Goal: Task Accomplishment & Management: Complete application form

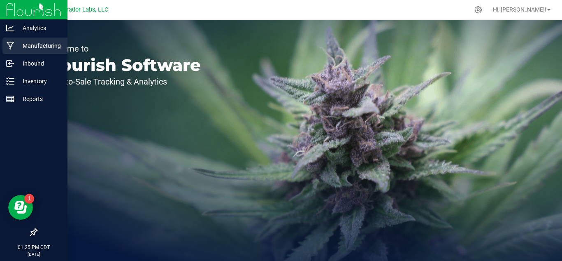
click at [8, 51] on div "Manufacturing" at bounding box center [34, 45] width 65 height 16
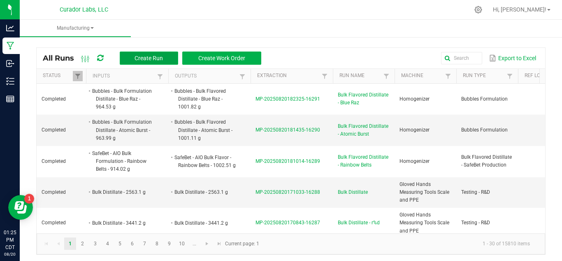
click at [165, 63] on button "Create Run" at bounding box center [149, 57] width 58 height 13
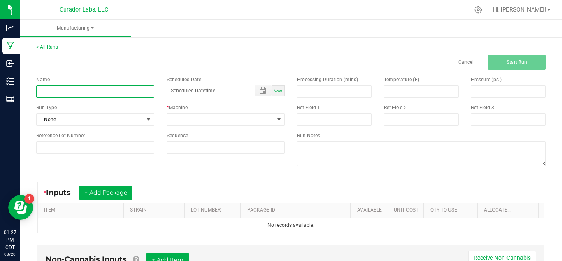
click at [92, 89] on input at bounding box center [95, 91] width 118 height 12
type input "Bulk Safebet Cart 1g Each - Alien Rock Candy"
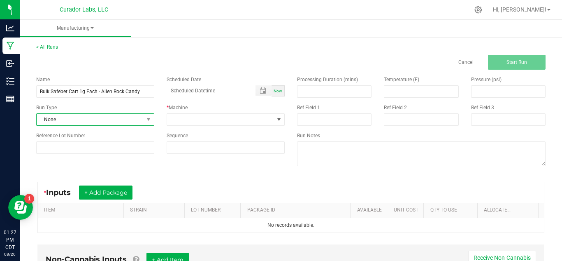
click at [77, 121] on span "None" at bounding box center [90, 120] width 107 height 12
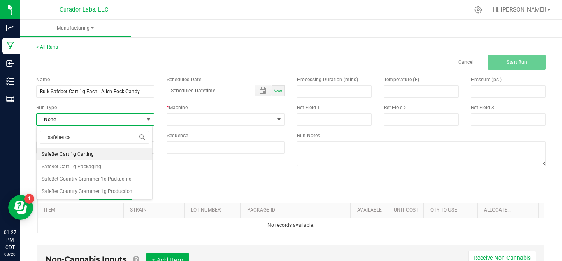
type input "safebet car"
click at [87, 151] on span "SafeBet Cart 1g Carting" at bounding box center [68, 154] width 52 height 8
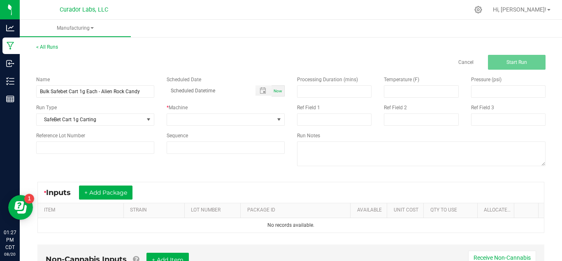
click at [203, 126] on div "Name Bulk Safebet Cart 1g Each - Alien Rock Candy Scheduled Date Now Run Type S…" at bounding box center [160, 115] width 261 height 90
click at [207, 123] on span at bounding box center [220, 120] width 107 height 12
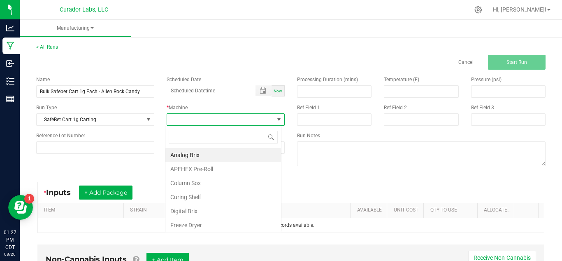
scroll to position [12, 117]
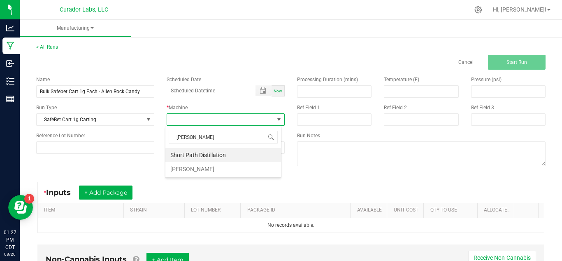
type input "thomp"
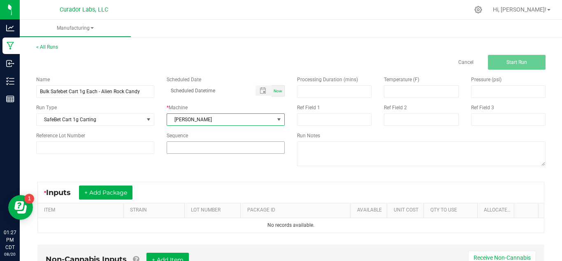
click at [203, 146] on input at bounding box center [225, 148] width 117 height 12
type input "5"
click at [118, 189] on button "+ Add Package" at bounding box center [106, 192] width 54 height 14
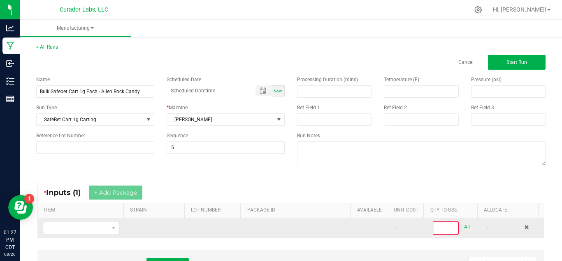
click at [80, 228] on span "NO DATA FOUND" at bounding box center [75, 228] width 65 height 12
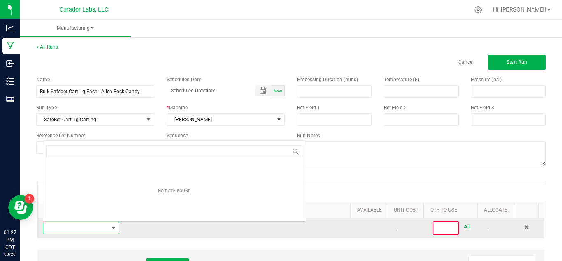
scroll to position [12, 74]
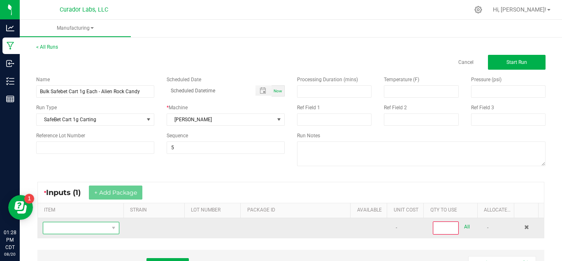
click at [99, 224] on span "NO DATA FOUND" at bounding box center [75, 228] width 65 height 12
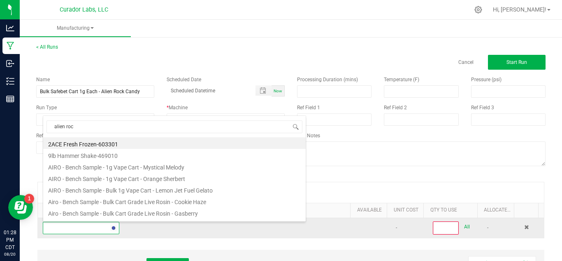
type input "alien rock"
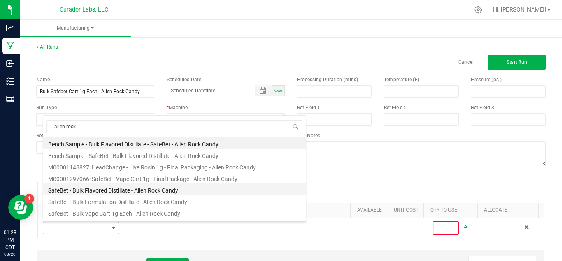
click at [158, 191] on li "SafeBet - Bulk Flavored Distillate - Alien Rock Candy" at bounding box center [174, 189] width 263 height 12
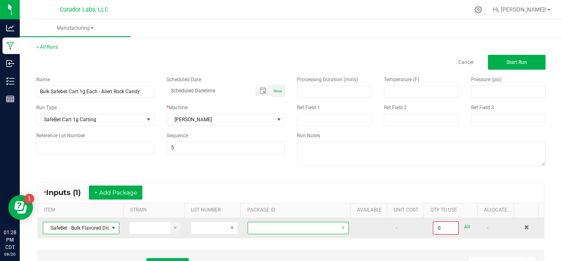
click at [310, 224] on span at bounding box center [293, 228] width 90 height 12
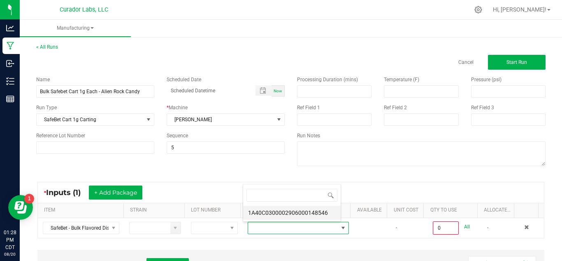
click at [318, 212] on li "1A40C0300002906000148546" at bounding box center [292, 212] width 98 height 14
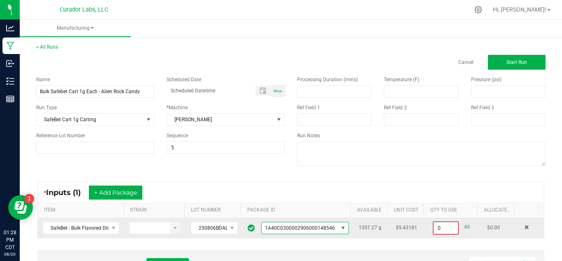
click at [444, 229] on input "0" at bounding box center [446, 228] width 24 height 12
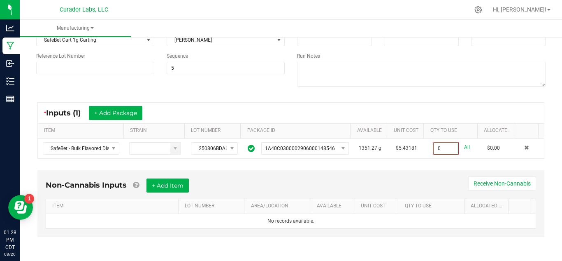
scroll to position [79, 0]
type input "0.0000 g"
click at [172, 188] on button "+ Add Item" at bounding box center [168, 185] width 42 height 14
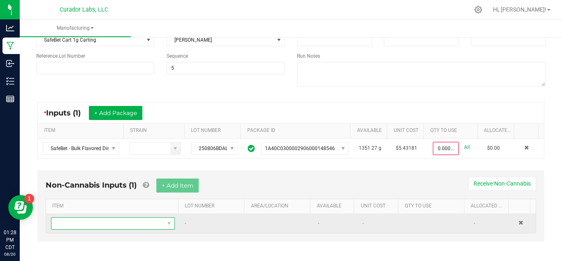
click at [125, 226] on span "NO DATA FOUND" at bounding box center [107, 223] width 113 height 12
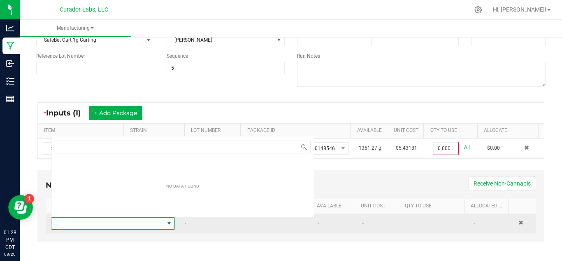
scroll to position [12, 119]
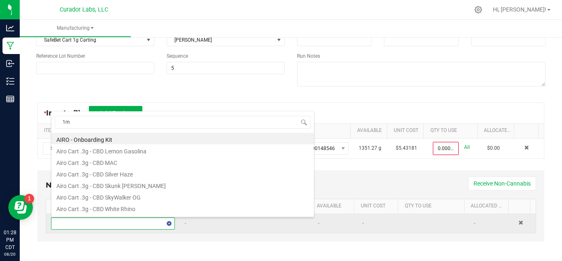
type input "1mL"
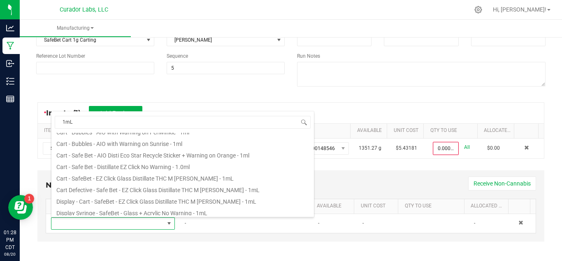
scroll to position [65, 0]
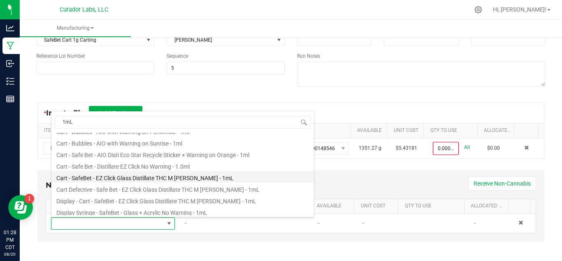
click at [205, 180] on li "Cart - SafeBet - EZ Click Glass Distillate THC M Diamond MJ - 1mL" at bounding box center [182, 177] width 263 height 12
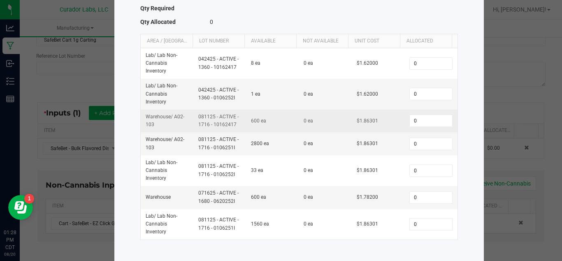
scroll to position [101, 0]
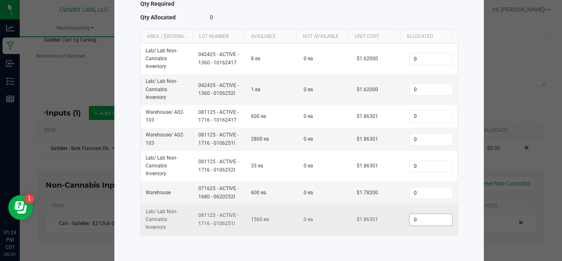
click at [410, 223] on input "0" at bounding box center [431, 220] width 42 height 12
type input "1,348"
click at [410, 225] on span "1,348" at bounding box center [431, 219] width 43 height 12
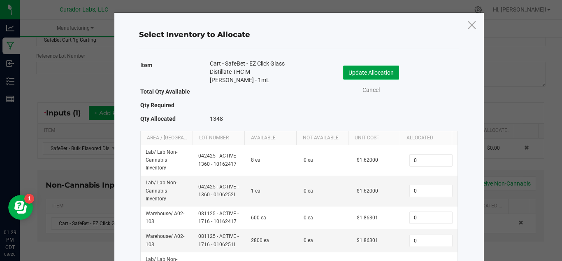
click at [376, 68] on button "Update Allocation" at bounding box center [371, 72] width 56 height 14
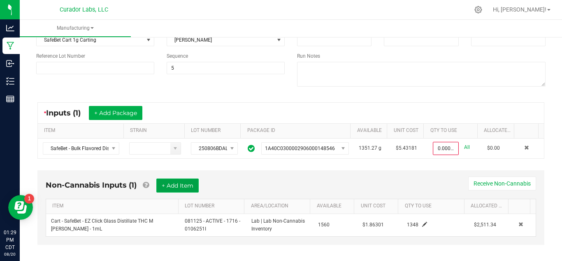
click at [166, 183] on button "+ Add Item" at bounding box center [177, 185] width 42 height 14
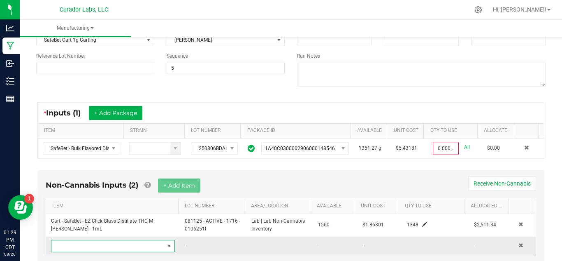
click at [96, 251] on span "NO DATA FOUND" at bounding box center [107, 246] width 113 height 12
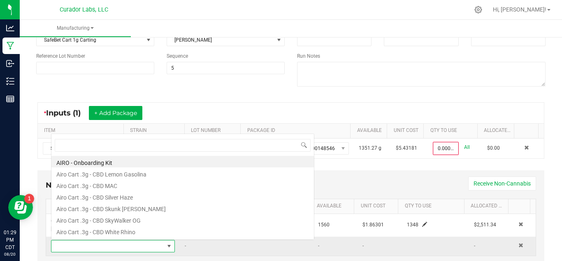
scroll to position [12, 119]
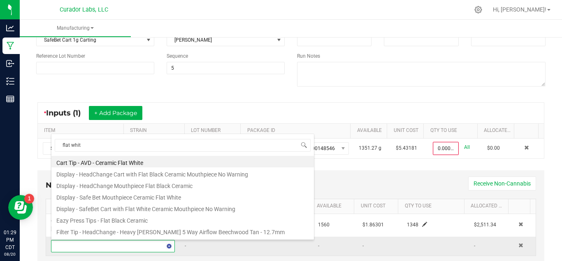
type input "flat white"
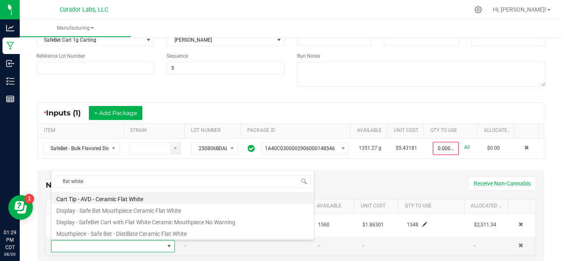
click at [124, 198] on li "Cart Tip - AVD - Ceramic Flat White" at bounding box center [182, 198] width 263 height 12
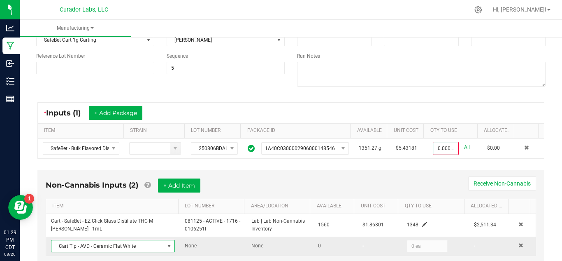
scroll to position [107, 0]
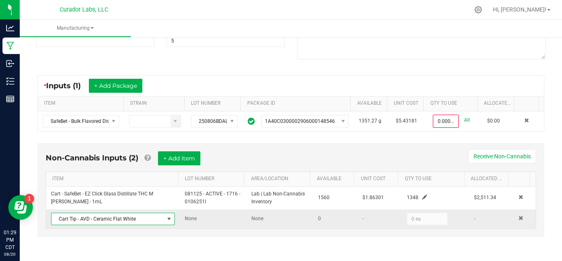
click at [145, 221] on span "Cart Tip - AVD - Ceramic Flat White" at bounding box center [107, 219] width 113 height 12
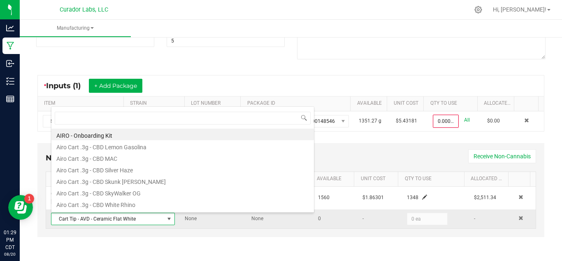
scroll to position [12, 119]
type input "flat white"
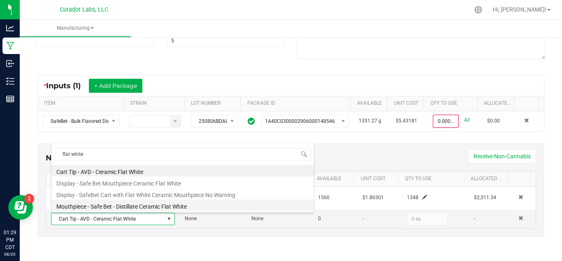
click at [146, 207] on li "Mouthpiece - Safe Bet - Distillate Ceramic Flat White" at bounding box center [182, 205] width 263 height 12
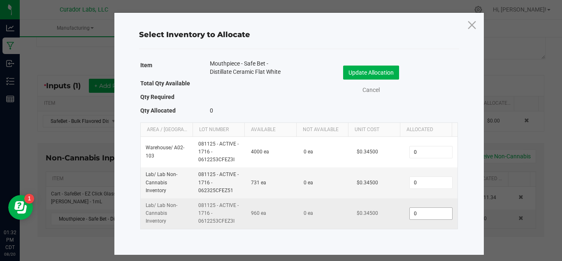
click at [416, 213] on input "0" at bounding box center [431, 214] width 42 height 12
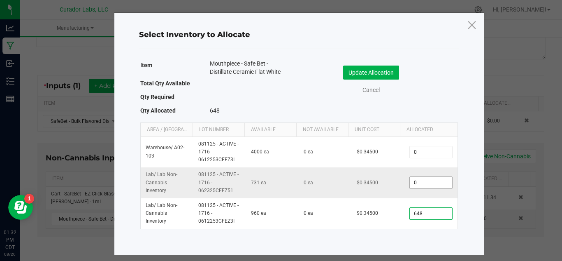
type input "648"
click at [426, 186] on input "0" at bounding box center [431, 183] width 42 height 12
type input "0"
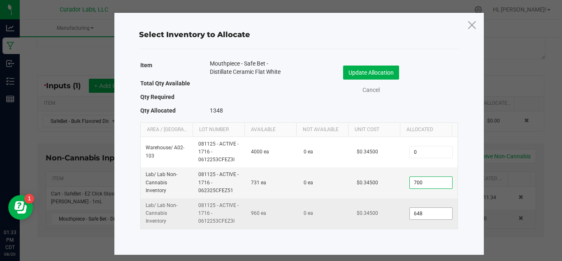
type input "700"
click at [422, 214] on input "648" at bounding box center [431, 214] width 42 height 12
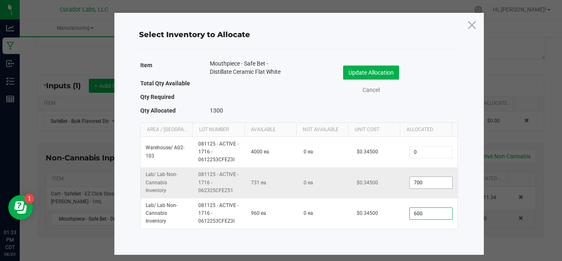
type input "600"
click at [421, 179] on input "700" at bounding box center [431, 183] width 42 height 12
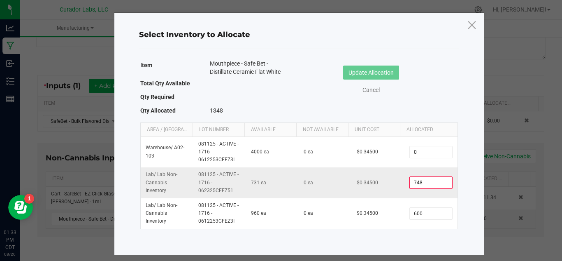
click at [386, 192] on td "$0.34500" at bounding box center [378, 182] width 53 height 31
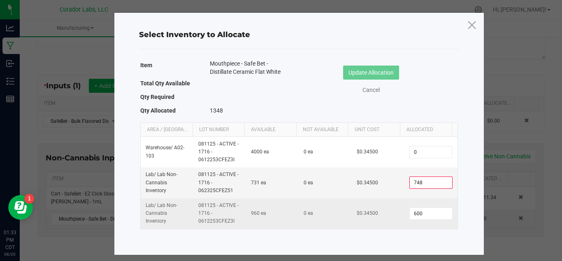
click at [391, 216] on td "$0.34500" at bounding box center [378, 213] width 53 height 30
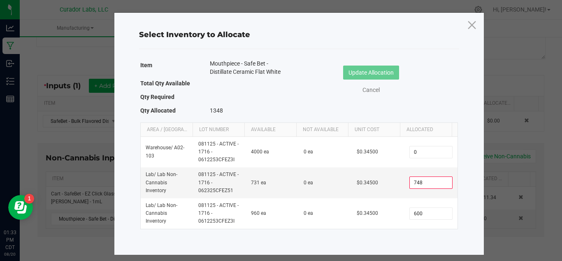
click at [389, 234] on div "Item Mouthpiece - Safe Bet - Distillate Ceramic Flat White Total Qty Available …" at bounding box center [299, 146] width 324 height 177
click at [422, 186] on input "748" at bounding box center [431, 183] width 42 height 12
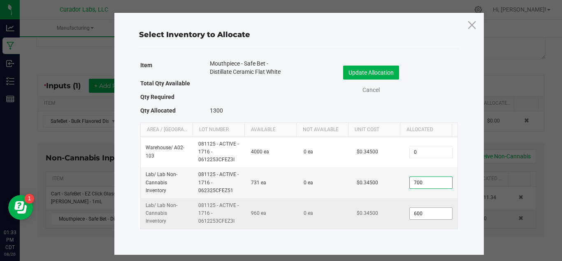
type input "700"
click at [419, 214] on input "600" at bounding box center [431, 214] width 42 height 12
click at [426, 214] on input "600" at bounding box center [431, 214] width 42 height 12
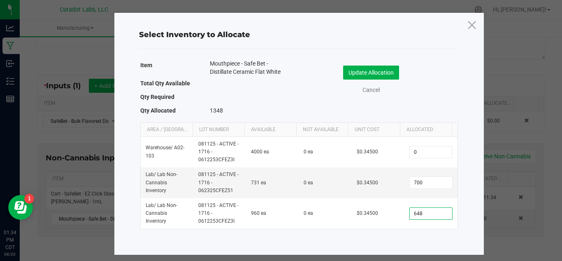
type input "648"
click at [408, 230] on div "Item Mouthpiece - Safe Bet - Distillate Ceramic Flat White Total Qty Available …" at bounding box center [299, 144] width 324 height 173
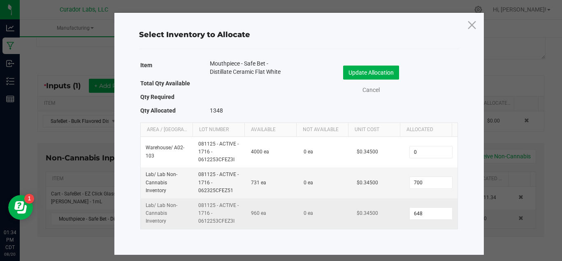
click at [318, 225] on td "0 ea" at bounding box center [325, 213] width 53 height 30
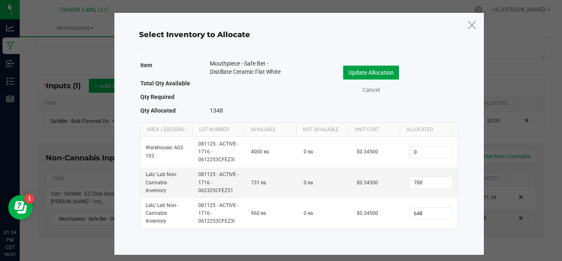
click at [370, 72] on button "Update Allocation" at bounding box center [371, 72] width 56 height 14
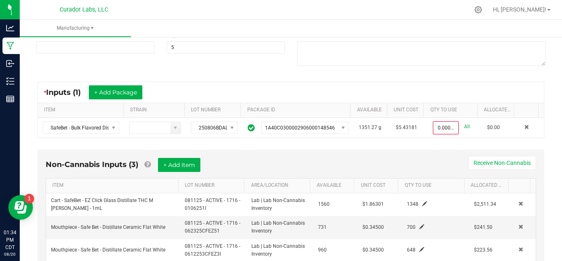
scroll to position [100, 0]
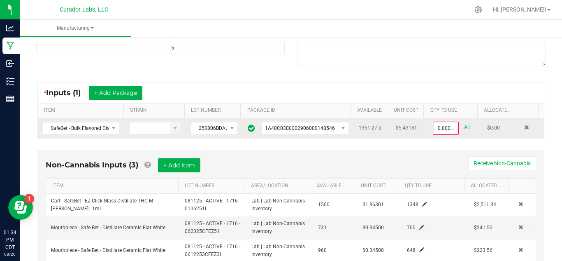
click at [464, 123] on link "All" at bounding box center [467, 126] width 6 height 11
type input "1351.2700 g"
click at [457, 102] on div "* Inputs (1) + Add Package" at bounding box center [291, 92] width 506 height 21
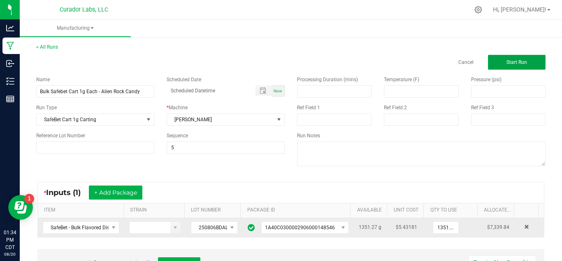
click at [523, 56] on button "Start Run" at bounding box center [517, 62] width 58 height 15
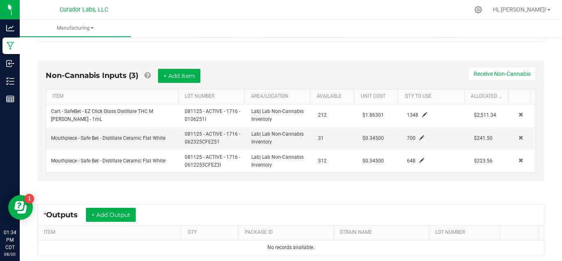
scroll to position [239, 0]
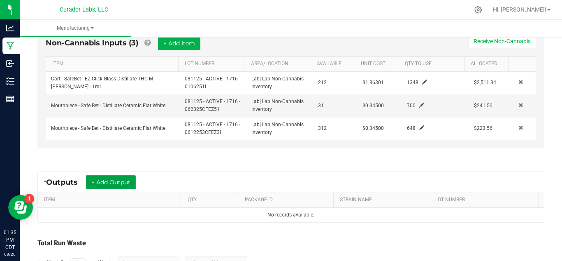
click at [123, 182] on button "+ Add Output" at bounding box center [111, 182] width 50 height 14
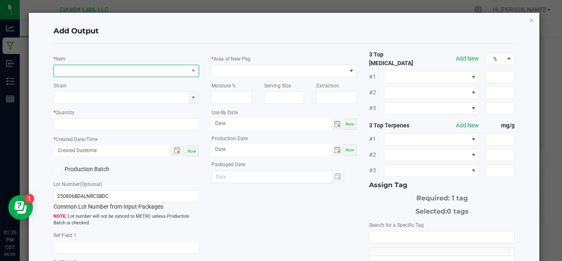
click at [106, 72] on span "NO DATA FOUND" at bounding box center [121, 71] width 135 height 12
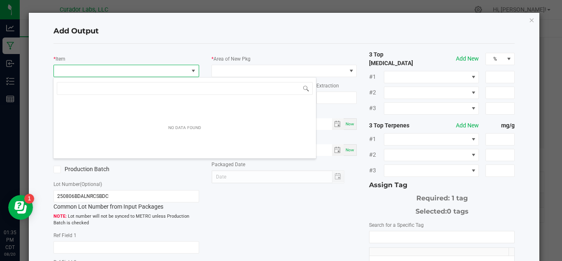
scroll to position [12, 144]
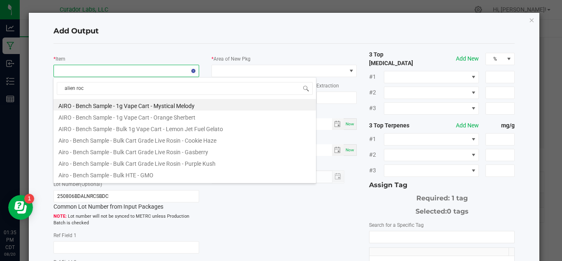
type input "alien rock"
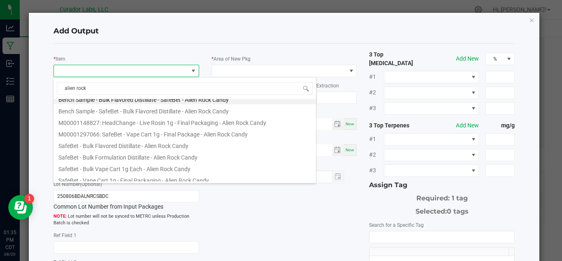
scroll to position [10, 0]
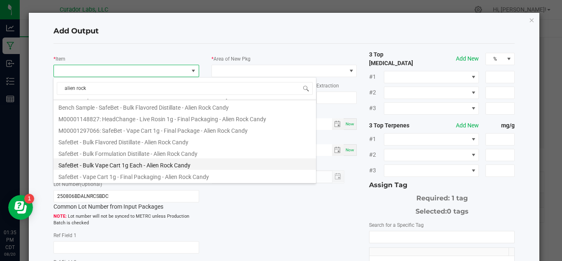
click at [175, 168] on li "SafeBet - Bulk Vape Cart 1g Each - Alien Rock Candy" at bounding box center [185, 164] width 263 height 12
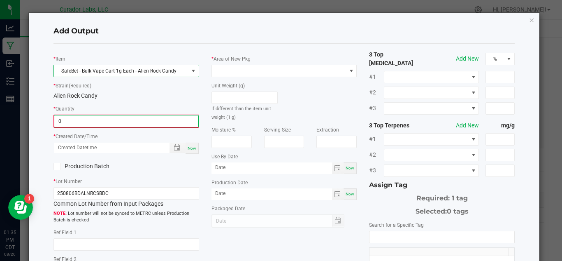
click at [130, 125] on input "0" at bounding box center [126, 121] width 144 height 12
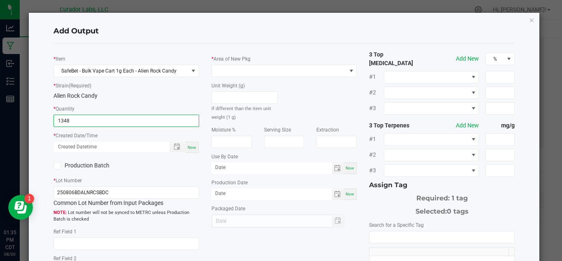
type input "1348 ea"
click at [186, 144] on div "Now" at bounding box center [192, 147] width 13 height 11
type input "08/20/2025 1:35 PM"
type input "[DATE]"
click at [96, 163] on label "Production Batch" at bounding box center [87, 165] width 67 height 9
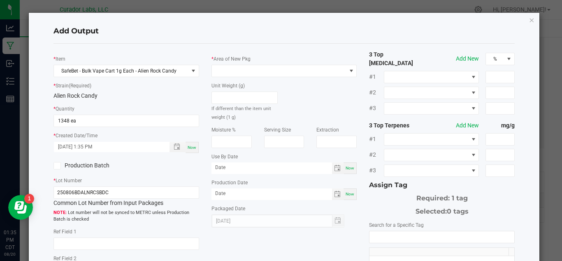
click at [0, 0] on input "Production Batch" at bounding box center [0, 0] width 0 height 0
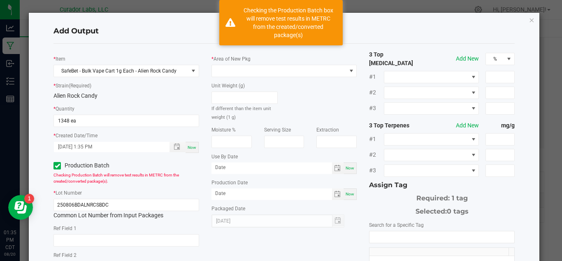
click at [242, 62] on label "Area of New Pkg" at bounding box center [232, 58] width 37 height 7
click at [240, 69] on span at bounding box center [279, 71] width 135 height 12
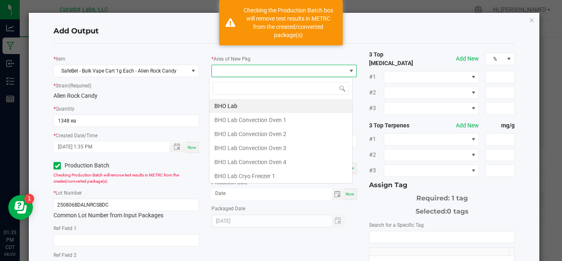
scroll to position [12, 144]
type input "l"
type input "vault"
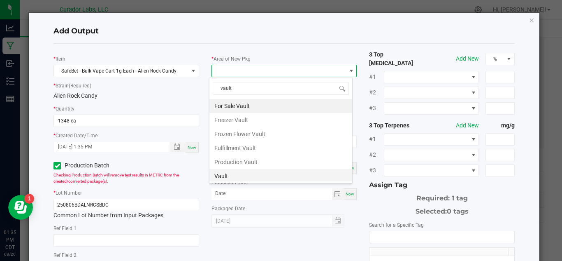
click at [230, 173] on li "Vault" at bounding box center [281, 176] width 143 height 14
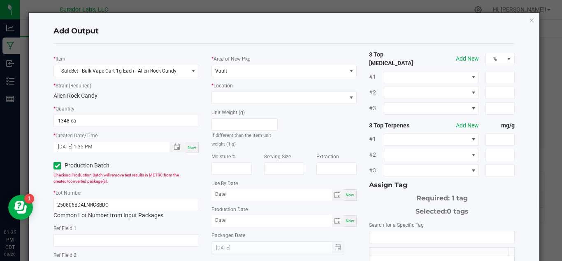
click at [254, 106] on div "Unit Weight (g) If different than the item unit weight (1 g)" at bounding box center [244, 126] width 79 height 44
click at [266, 91] on span at bounding box center [285, 97] width 146 height 12
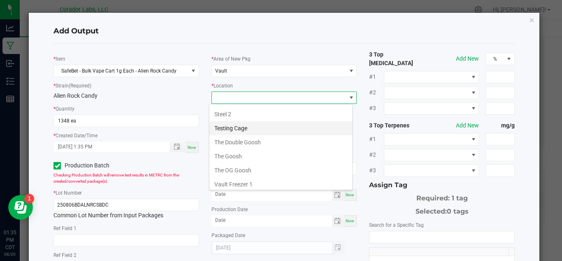
scroll to position [363, 0]
click at [250, 132] on li "Testing Cage" at bounding box center [281, 128] width 143 height 14
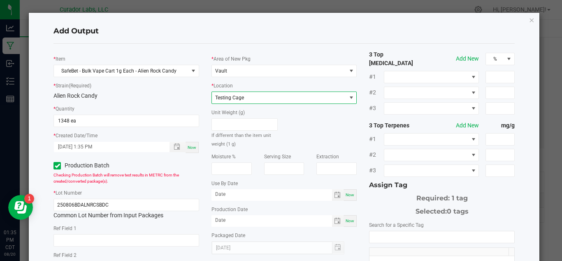
click at [348, 194] on span "Now" at bounding box center [350, 194] width 9 height 5
type input "[DATE]"
click at [347, 218] on span "Now" at bounding box center [350, 220] width 9 height 5
type input "[DATE]"
click at [266, 199] on span "[DATE]" at bounding box center [272, 195] width 121 height 12
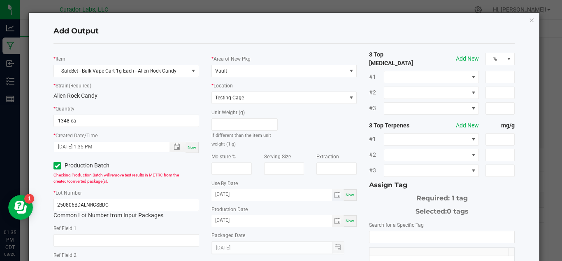
click at [269, 196] on input "[DATE]" at bounding box center [272, 194] width 121 height 10
type input "08/20/2026"
click at [418, 233] on input "NO DATA FOUND" at bounding box center [442, 237] width 145 height 12
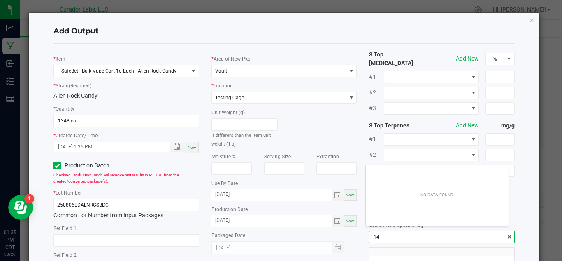
scroll to position [12, 143]
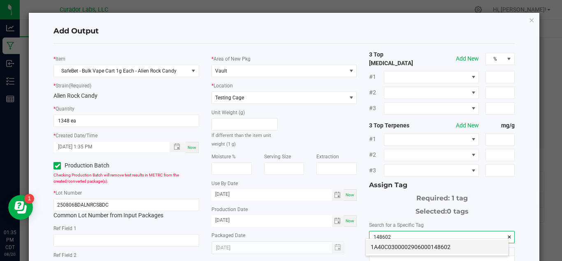
click at [413, 245] on li "1A40C0300002906000148602" at bounding box center [437, 247] width 143 height 14
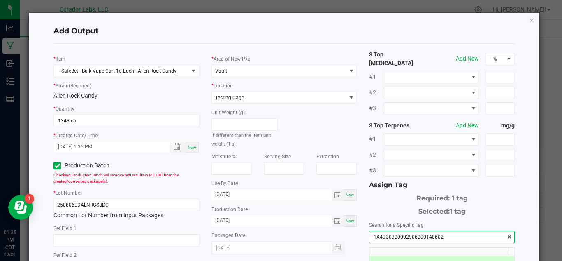
type input "1A40C0300002906000148602"
click at [363, 240] on div "3 Top Cannabinoids Add New % #1 #2 #3 3 Top Terpenes Add New mg/g #1 #2 #3 Assi…" at bounding box center [442, 200] width 158 height 300
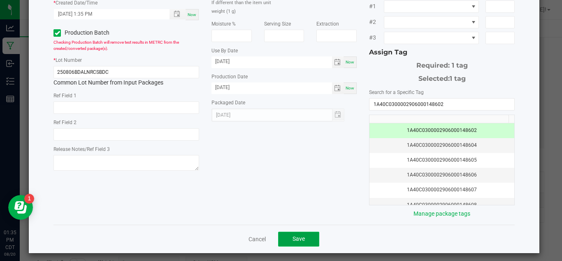
click at [310, 232] on button "Save" at bounding box center [298, 238] width 41 height 15
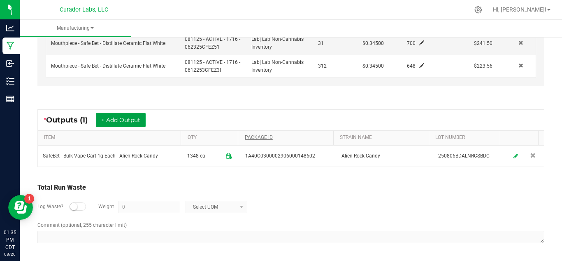
scroll to position [0, 0]
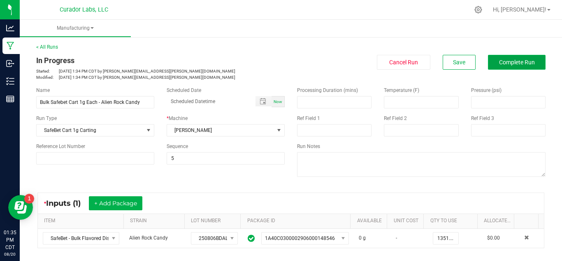
click at [506, 69] on button "Complete Run" at bounding box center [517, 62] width 58 height 15
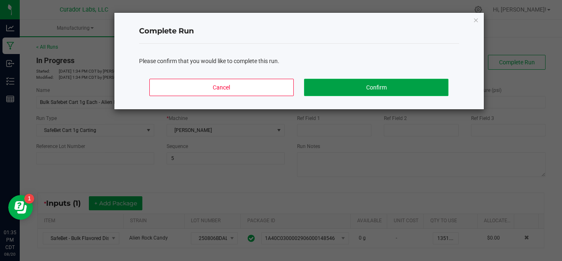
click at [413, 90] on button "Confirm" at bounding box center [376, 87] width 144 height 17
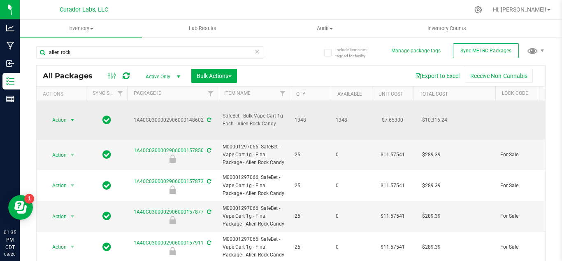
click at [68, 114] on span "select" at bounding box center [73, 120] width 10 height 12
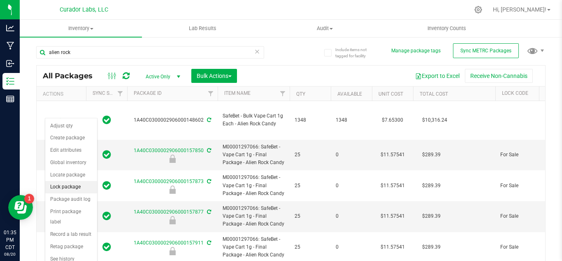
click at [75, 186] on li "Lock package" at bounding box center [71, 187] width 52 height 12
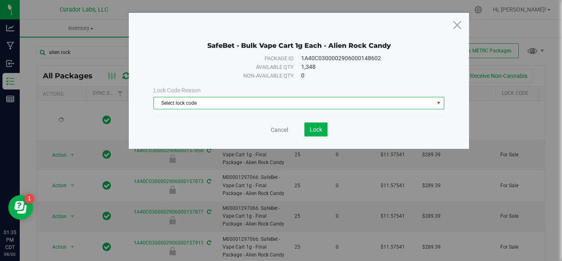
click at [218, 104] on span "Select lock code" at bounding box center [294, 103] width 280 height 12
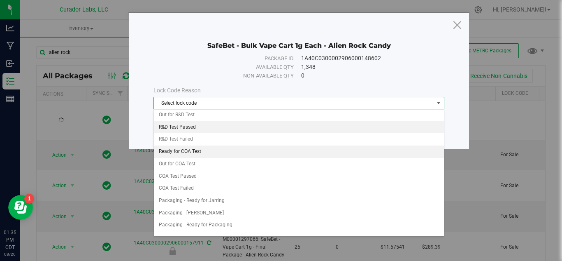
scroll to position [284, 0]
click at [193, 149] on li "Ready for COA Test" at bounding box center [299, 151] width 290 height 12
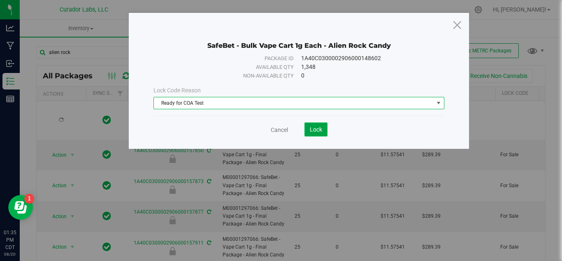
click at [310, 130] on span "Lock" at bounding box center [316, 129] width 12 height 7
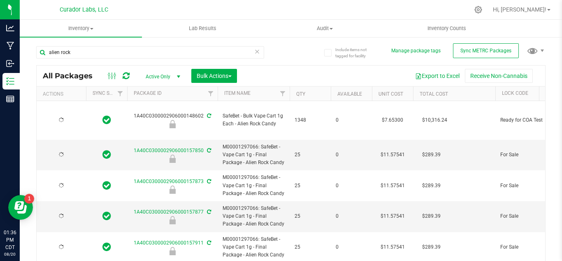
type input "[DATE]"
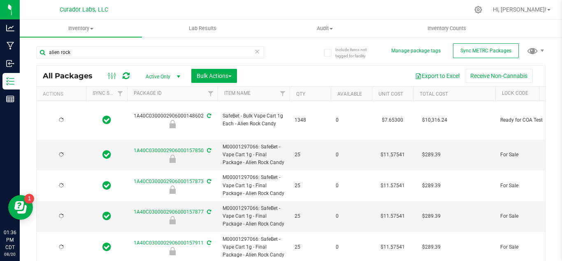
type input "[DATE]"
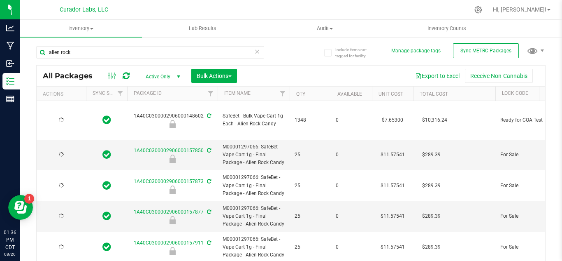
type input "[DATE]"
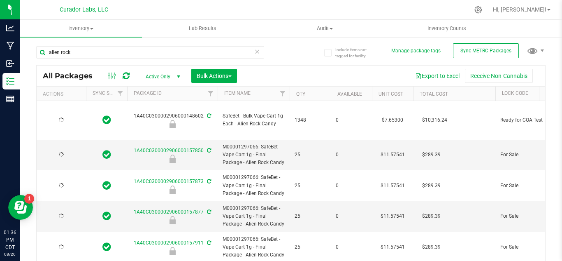
type input "[DATE]"
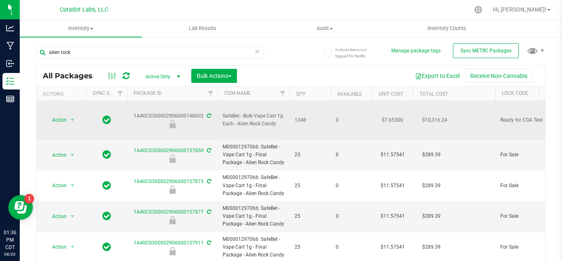
click at [265, 117] on span "SafeBet - Bulk Vape Cart 1g Each - Alien Rock Candy" at bounding box center [254, 120] width 62 height 16
copy tr "SafeBet - Bulk Vape Cart 1g Each - Alien Rock Candy"
click at [194, 112] on div "1A40C0300002906000148602" at bounding box center [172, 120] width 93 height 16
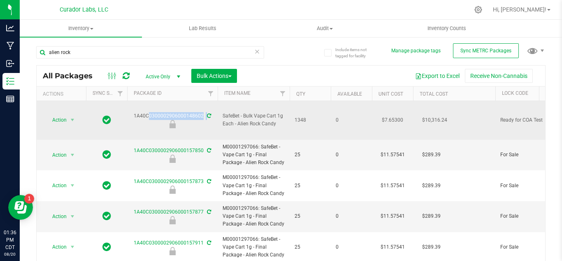
click at [194, 112] on div "1A40C0300002906000148602" at bounding box center [172, 120] width 93 height 16
copy div "1A40C0300002906000148602"
